Goal: Task Accomplishment & Management: Use online tool/utility

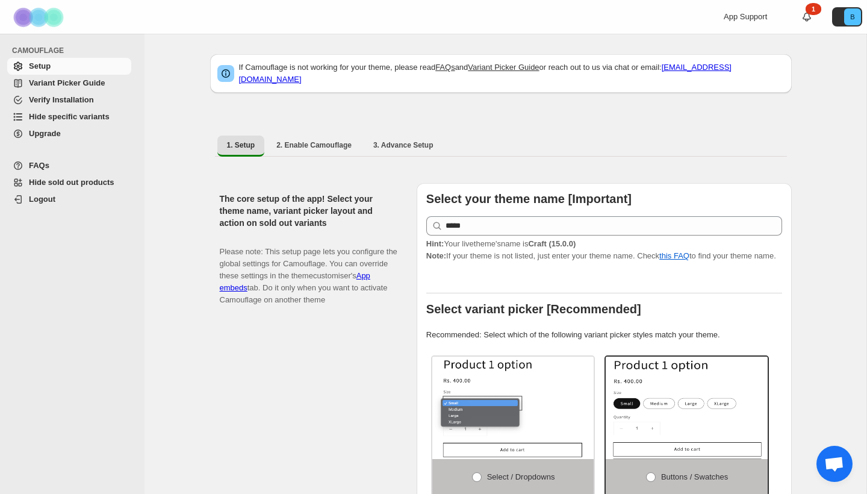
click at [74, 122] on span "Hide specific variants" at bounding box center [79, 117] width 100 height 12
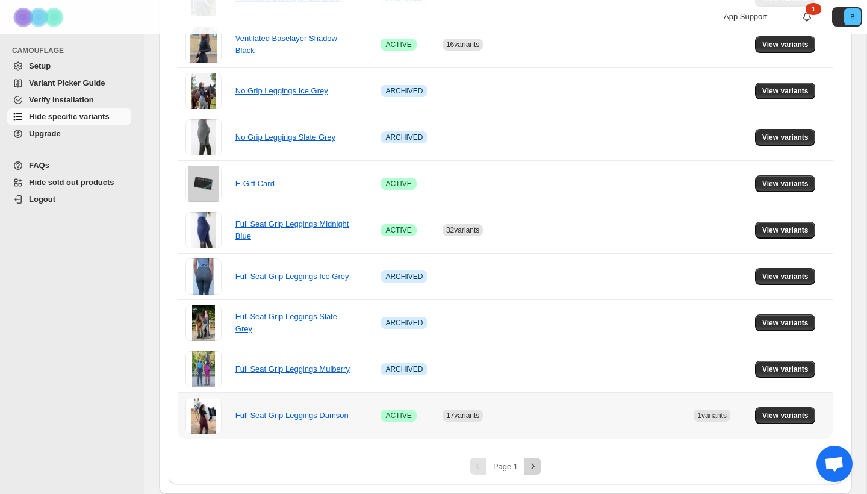
scroll to position [743, 0]
click at [533, 470] on icon "Next" at bounding box center [533, 466] width 12 height 12
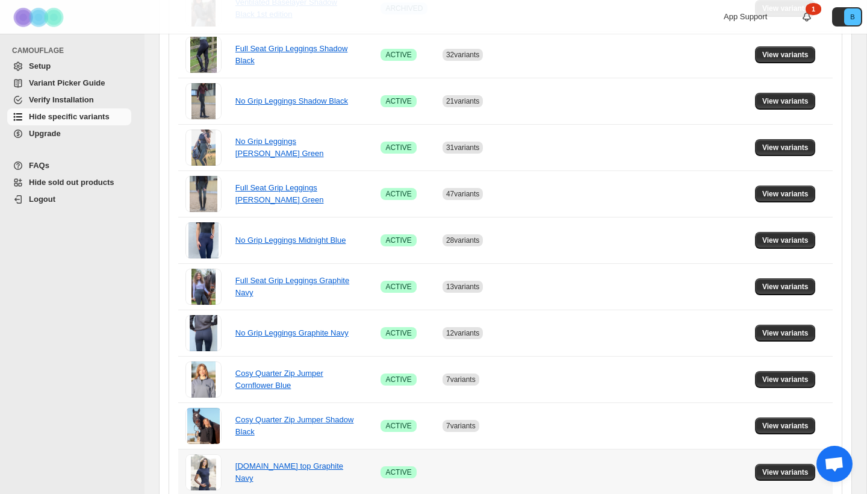
scroll to position [526, 0]
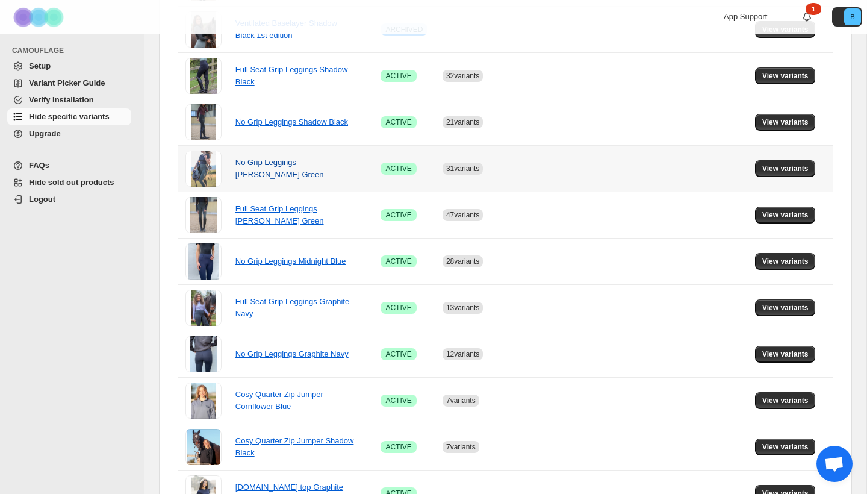
click at [304, 167] on link "No Grip Leggings [PERSON_NAME] Green" at bounding box center [279, 168] width 89 height 21
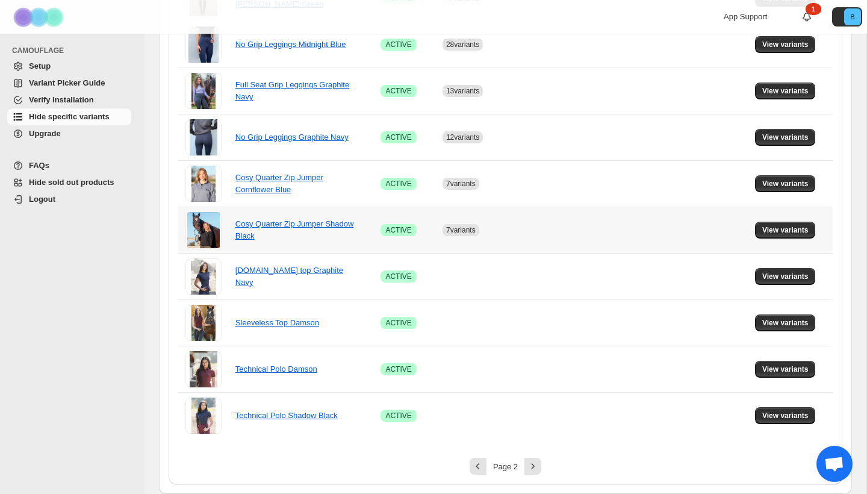
scroll to position [743, 0]
click at [532, 465] on icon "Next" at bounding box center [533, 466] width 12 height 12
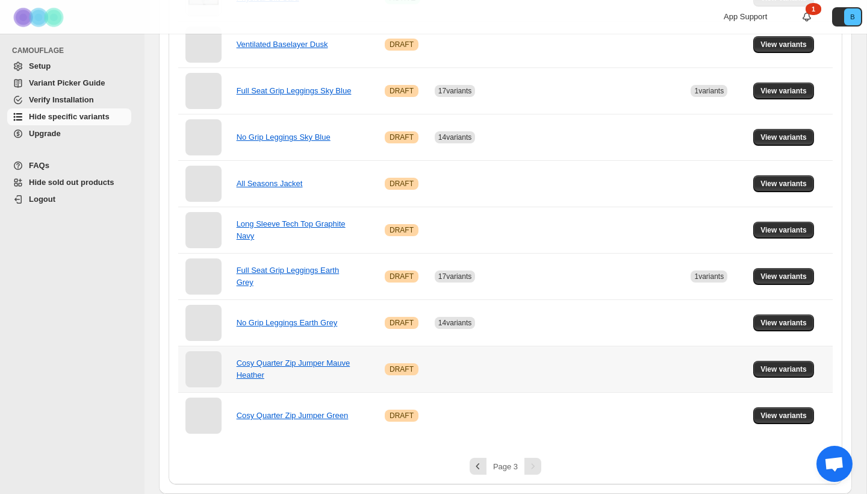
scroll to position [325, 0]
click at [476, 467] on icon "Previous" at bounding box center [478, 466] width 12 height 12
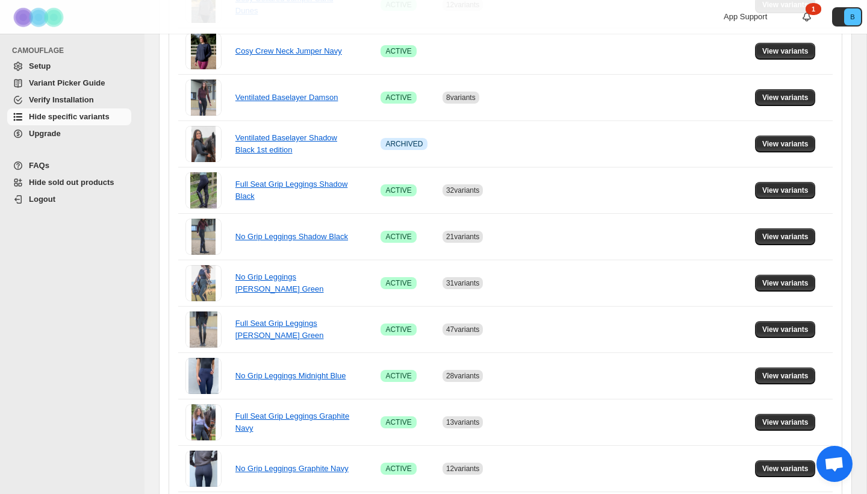
scroll to position [449, 0]
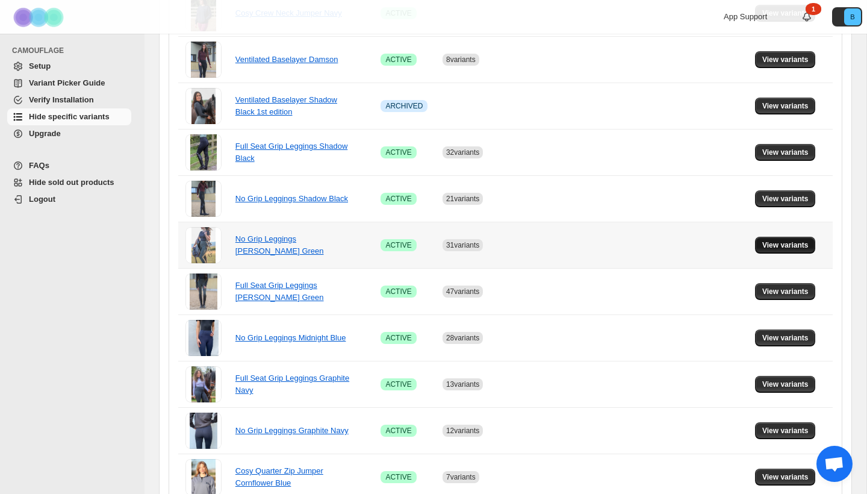
click at [789, 244] on span "View variants" at bounding box center [785, 245] width 46 height 10
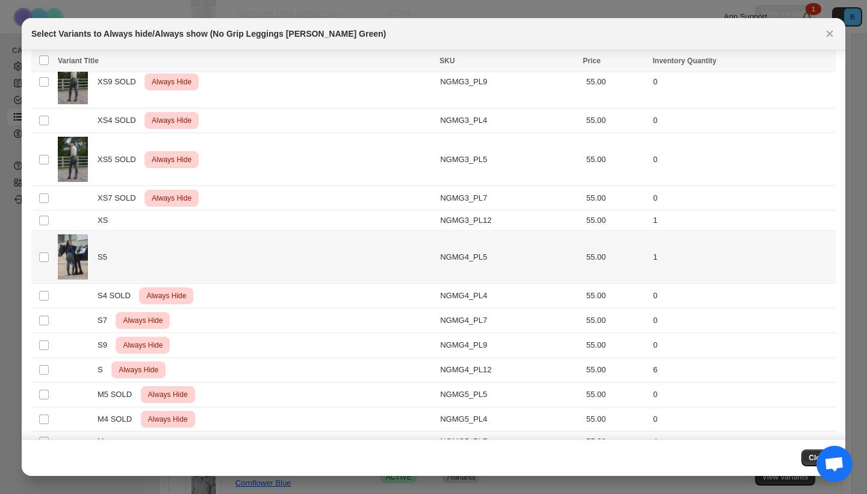
scroll to position [353, 0]
click at [561, 63] on span "Always hide" at bounding box center [566, 62] width 42 height 10
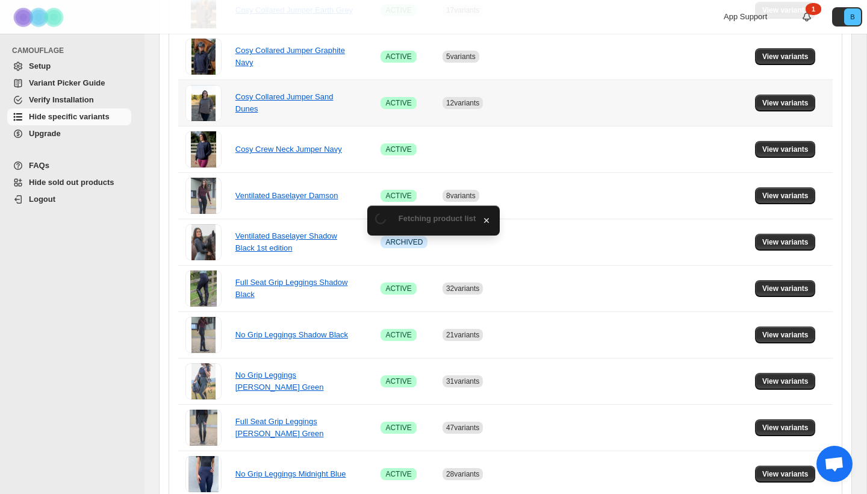
scroll to position [449, 0]
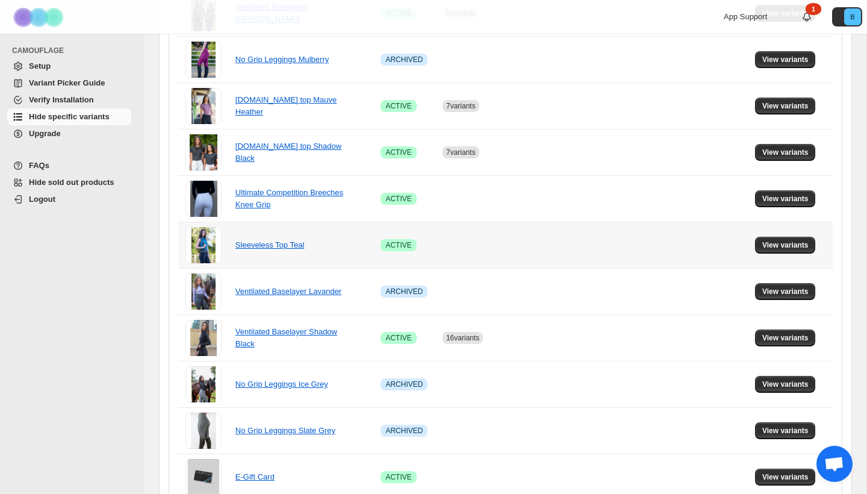
click at [779, 249] on span "View variants" at bounding box center [785, 245] width 46 height 10
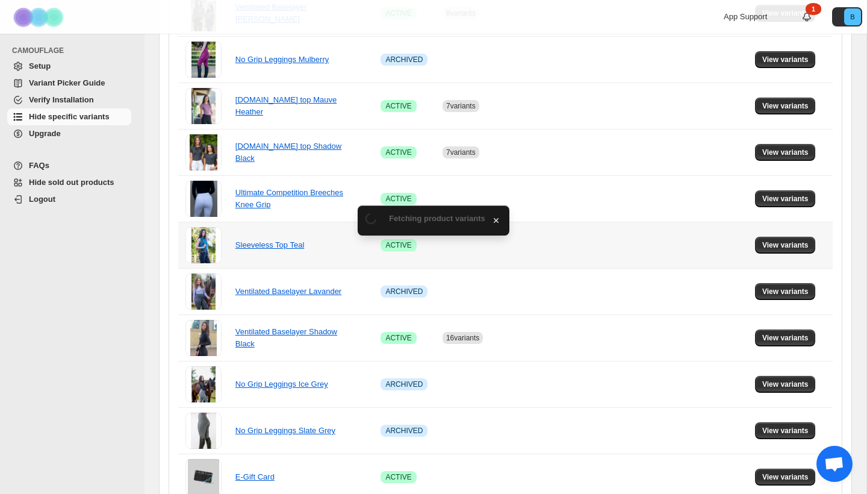
scroll to position [0, 0]
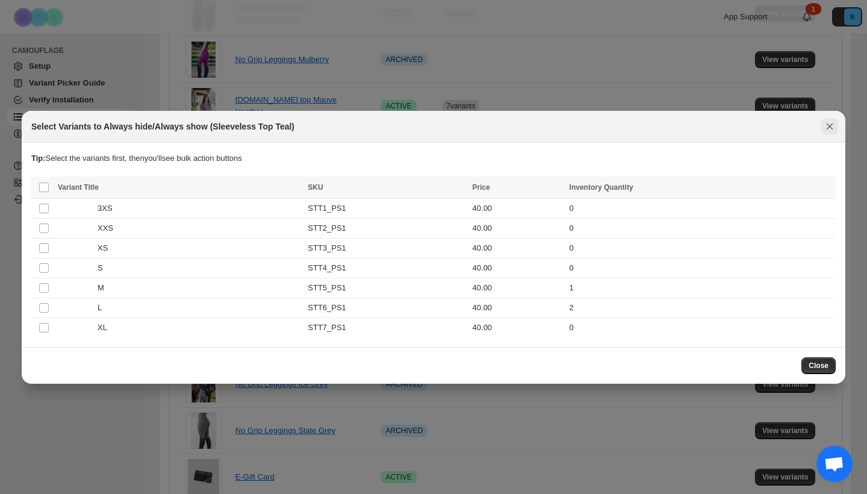
click at [830, 125] on icon "Close" at bounding box center [830, 126] width 12 height 12
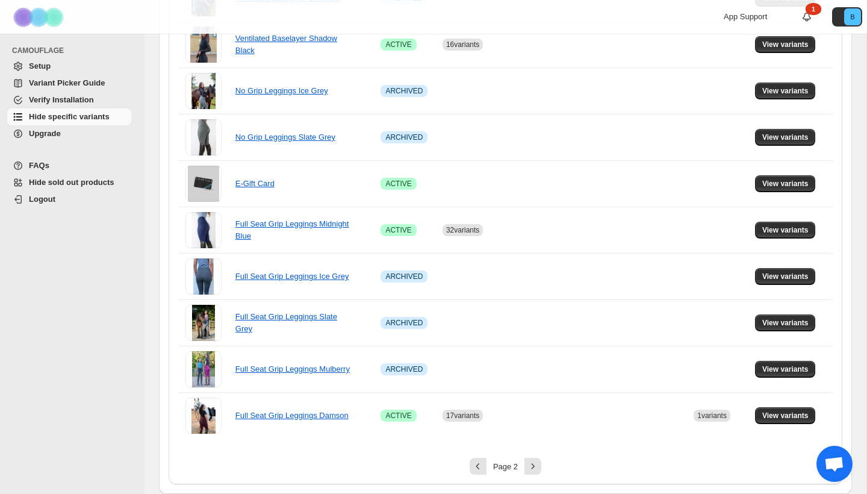
scroll to position [743, 0]
click at [535, 464] on icon "Next" at bounding box center [533, 466] width 12 height 12
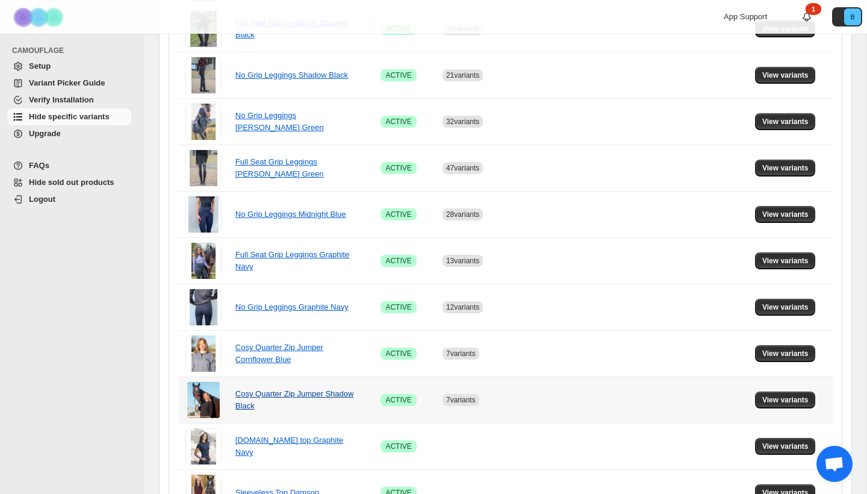
scroll to position [573, 0]
click at [775, 120] on span "View variants" at bounding box center [785, 122] width 46 height 10
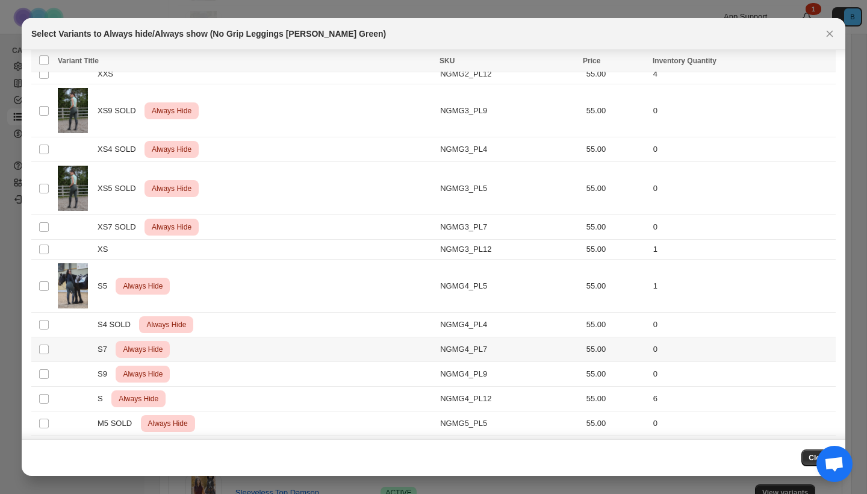
scroll to position [423, 0]
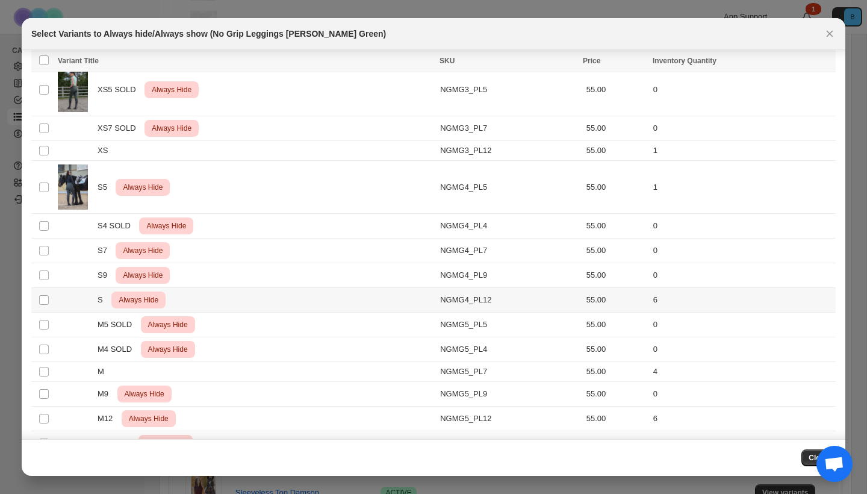
click at [40, 306] on td "Select product variant" at bounding box center [42, 300] width 23 height 25
click at [826, 60] on icon "More actions" at bounding box center [824, 62] width 12 height 12
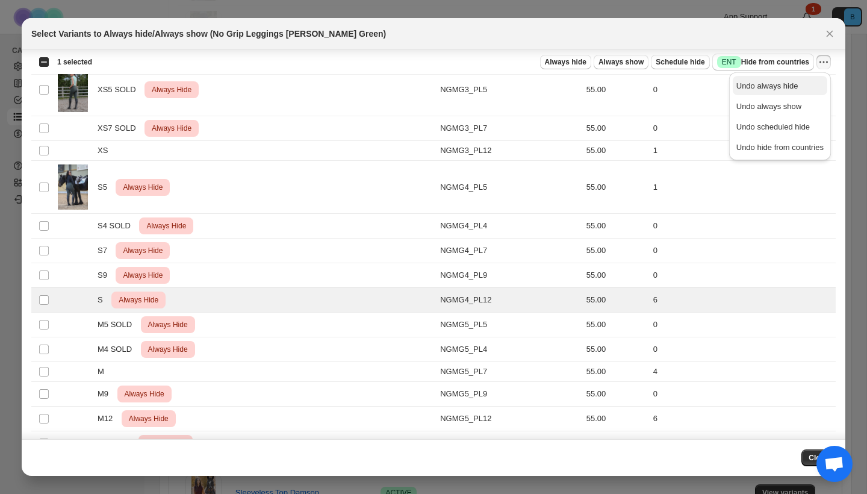
click at [780, 87] on span "Undo always hide" at bounding box center [767, 85] width 62 height 9
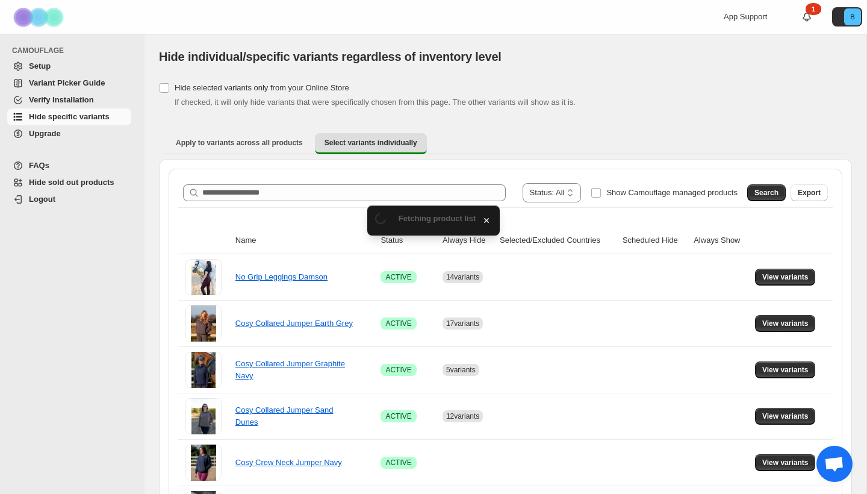
scroll to position [495, 0]
